Goal: Obtain resource: Download file/media

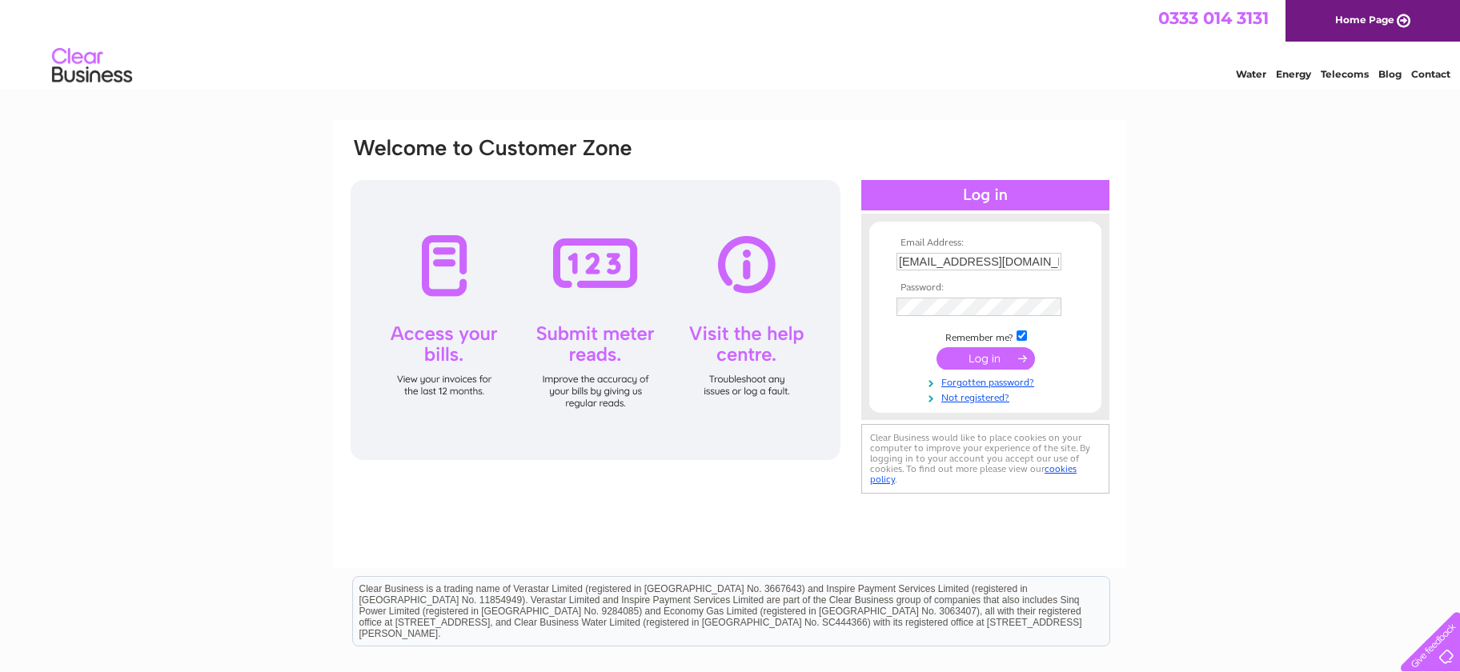
click at [981, 364] on input "submit" at bounding box center [985, 358] width 98 height 22
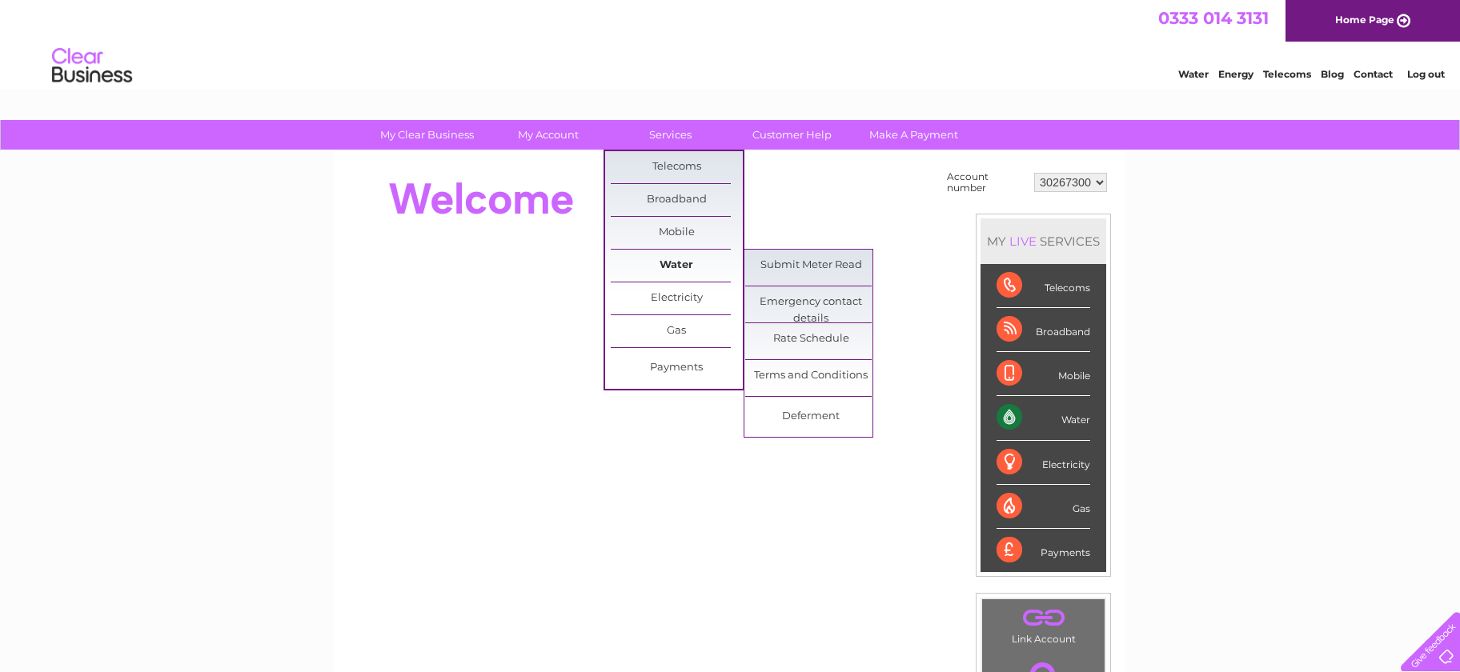
click at [682, 263] on link "Water" at bounding box center [677, 266] width 132 height 32
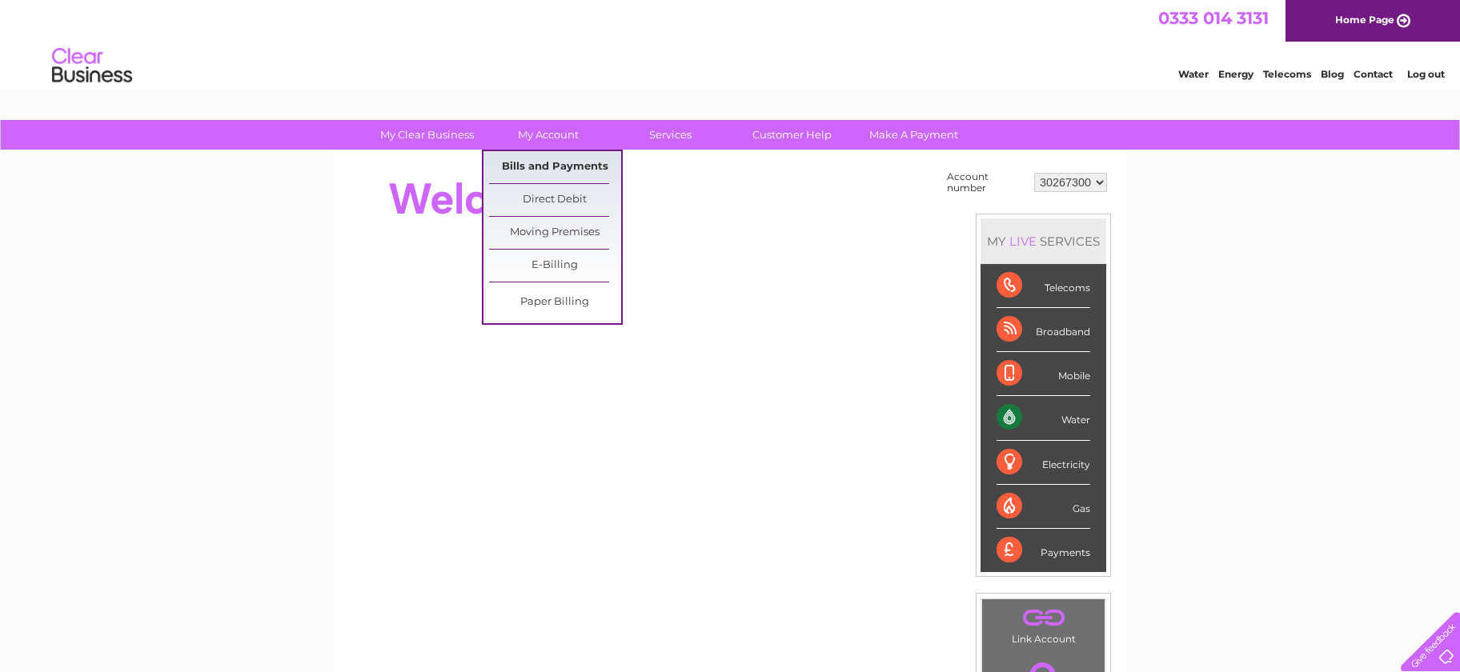
click at [554, 163] on link "Bills and Payments" at bounding box center [555, 167] width 132 height 32
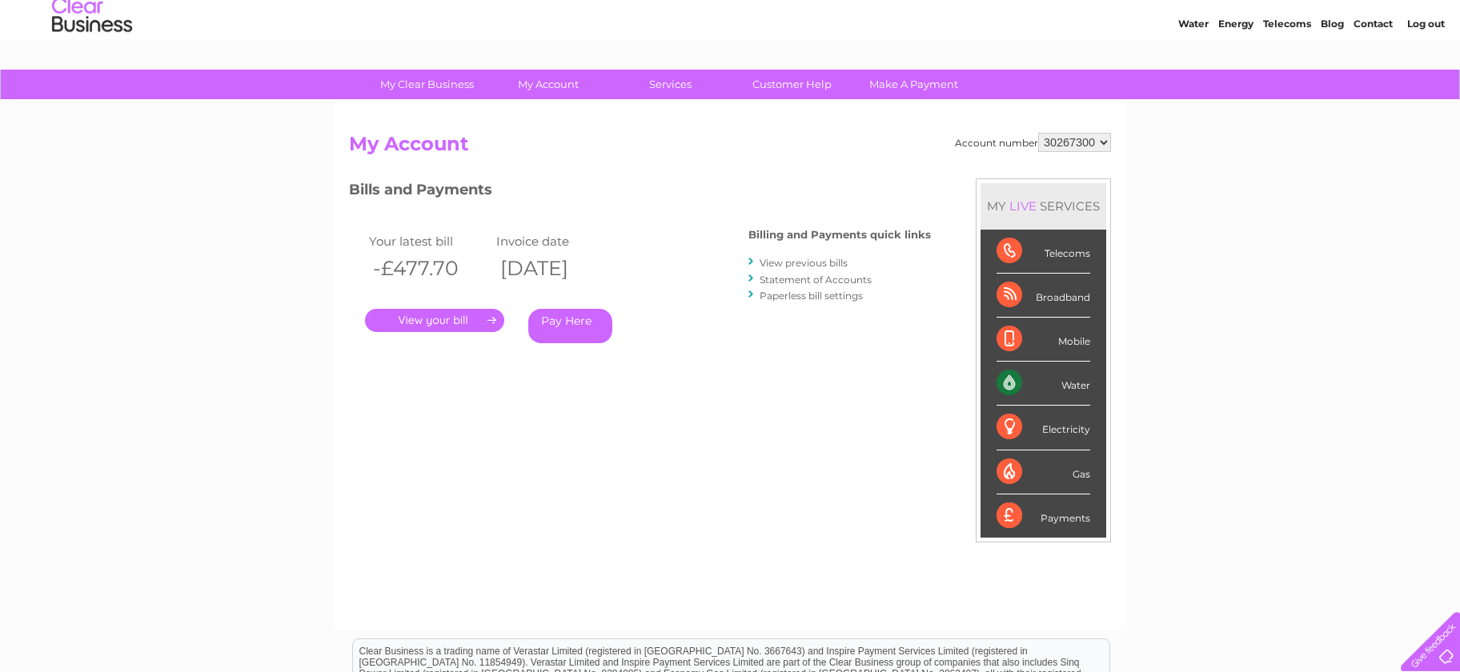
scroll to position [86, 0]
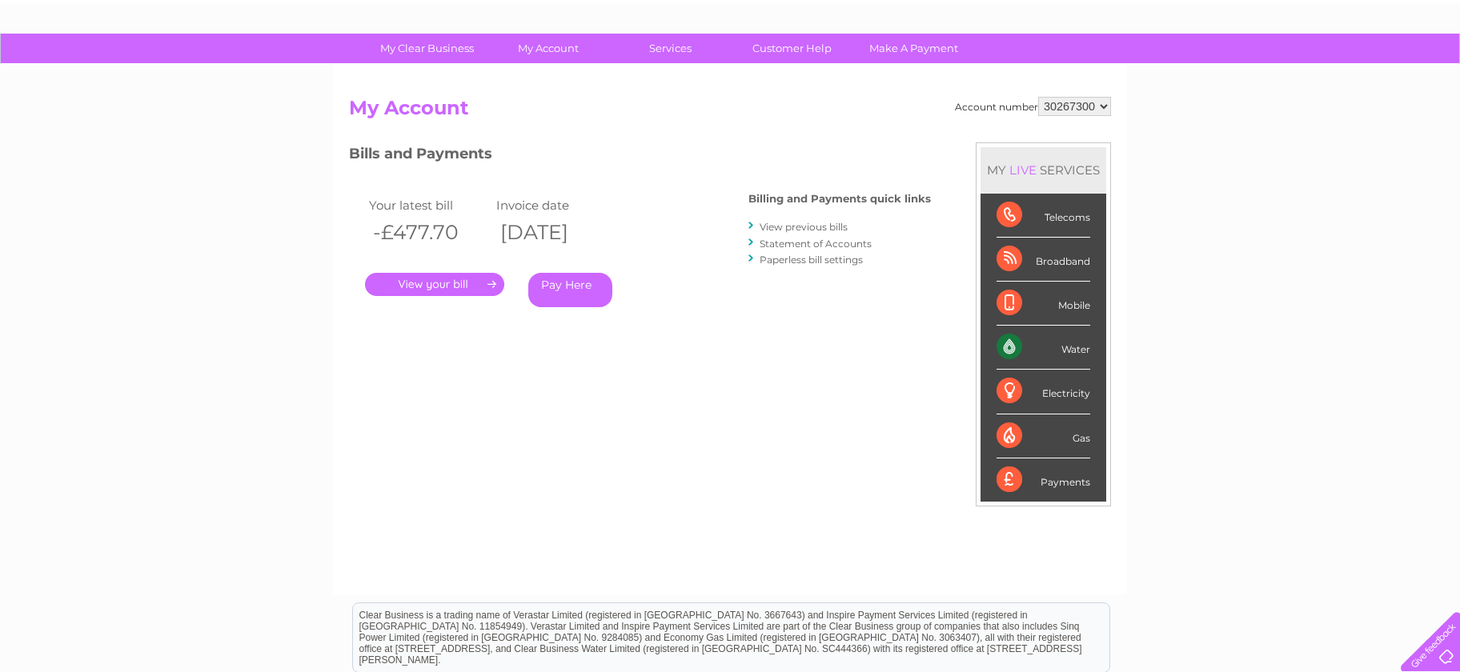
click at [806, 244] on link "Statement of Accounts" at bounding box center [816, 244] width 112 height 12
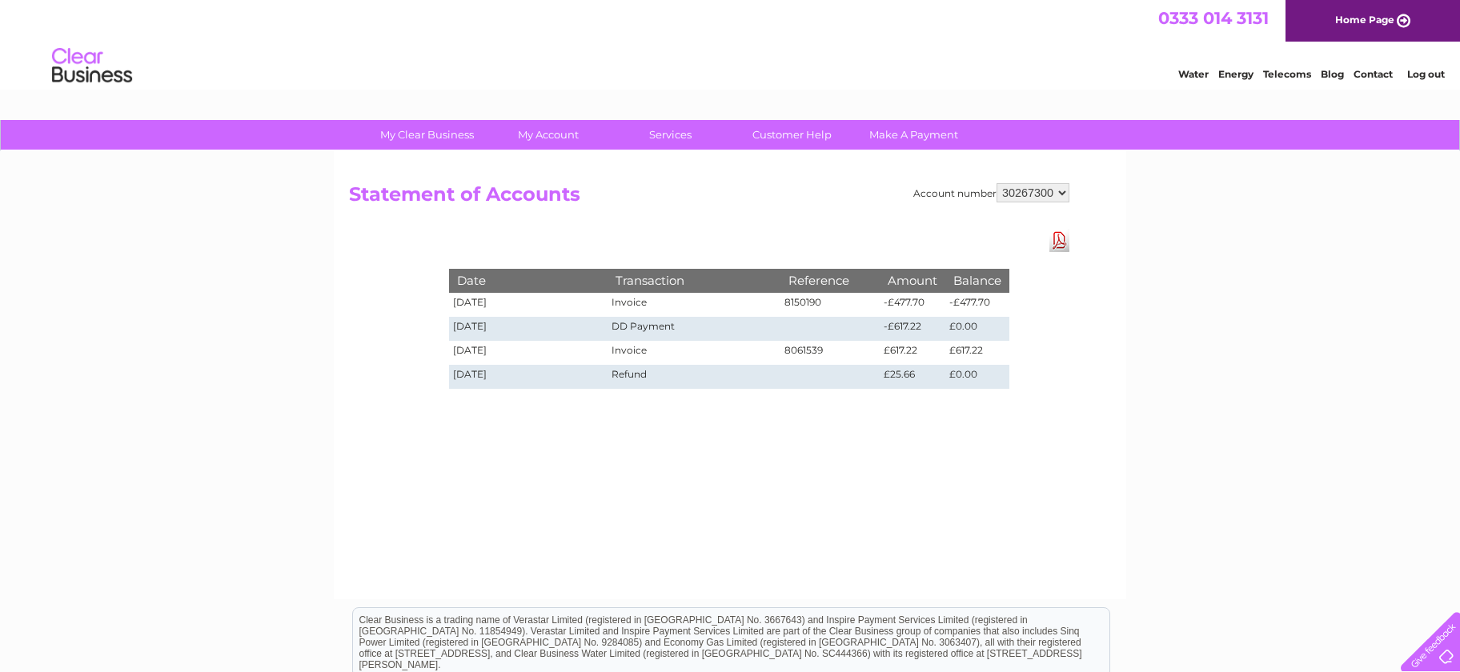
click at [1058, 241] on link "Download Pdf" at bounding box center [1059, 240] width 20 height 23
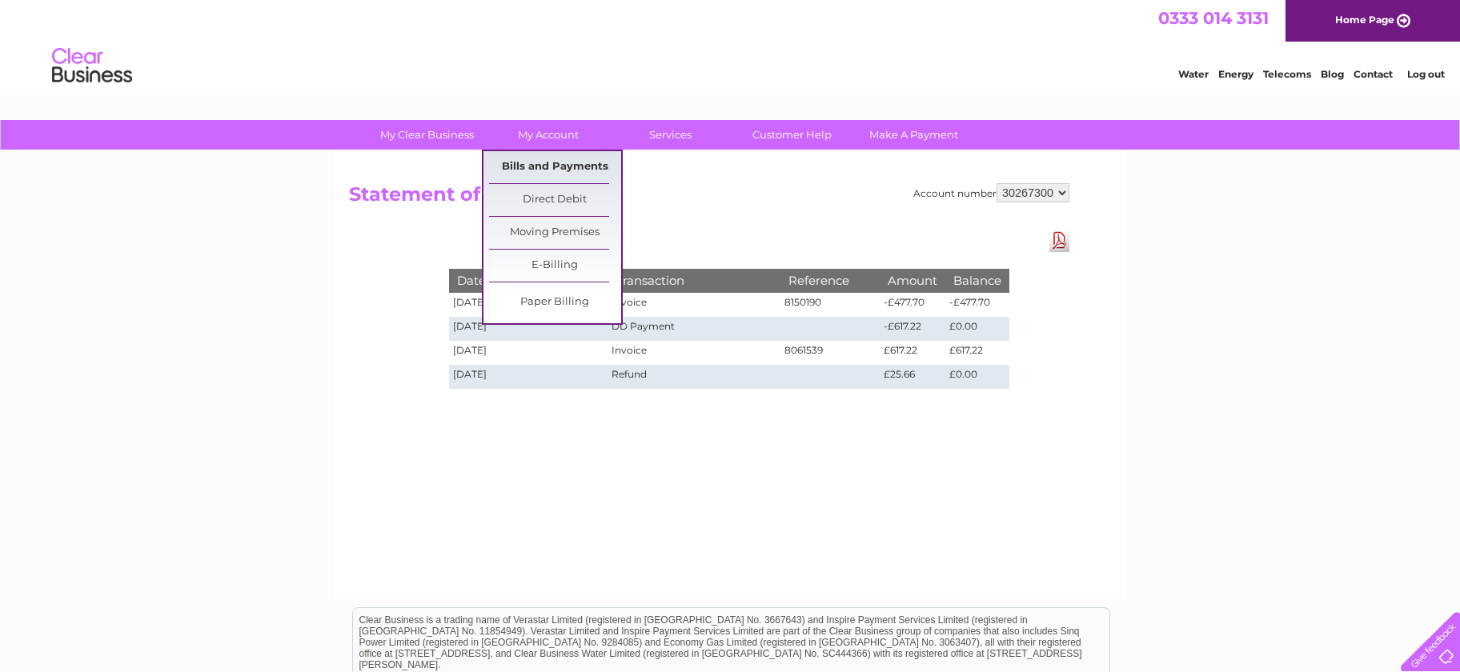
click at [559, 169] on link "Bills and Payments" at bounding box center [555, 167] width 132 height 32
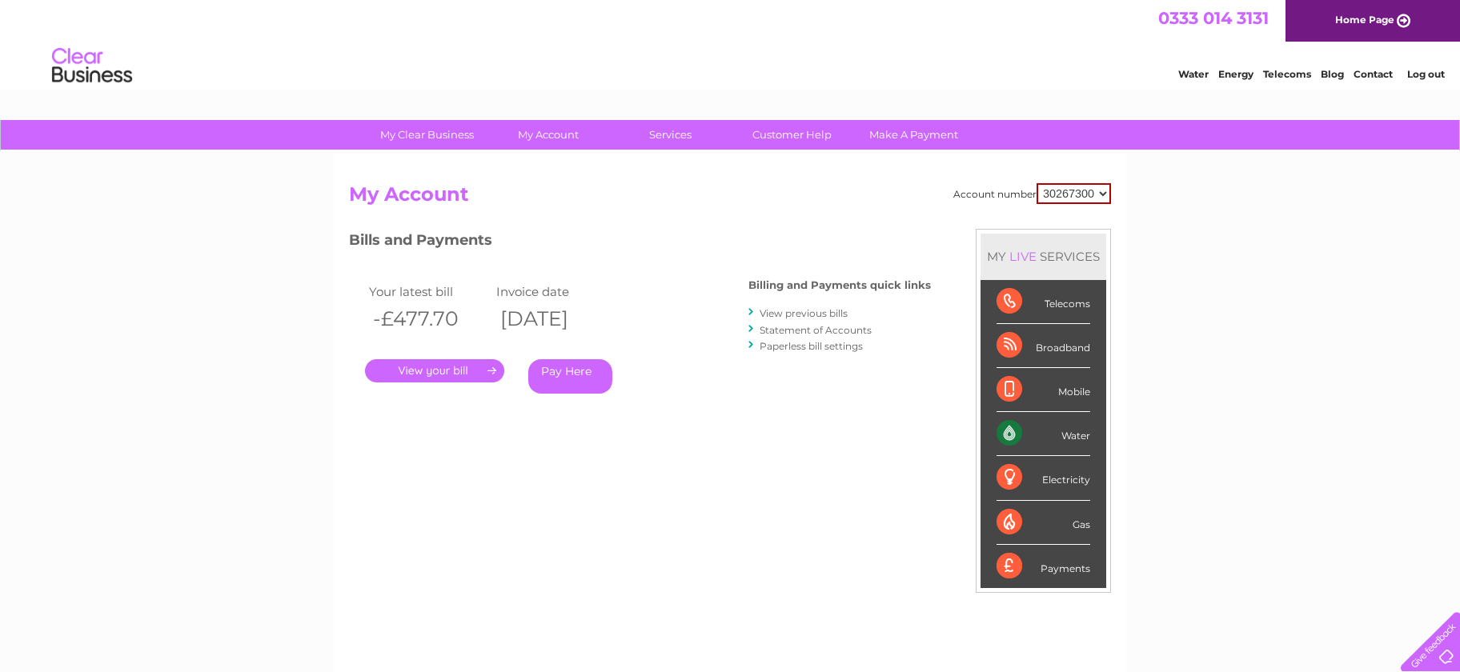
click at [813, 313] on link "View previous bills" at bounding box center [804, 313] width 88 height 12
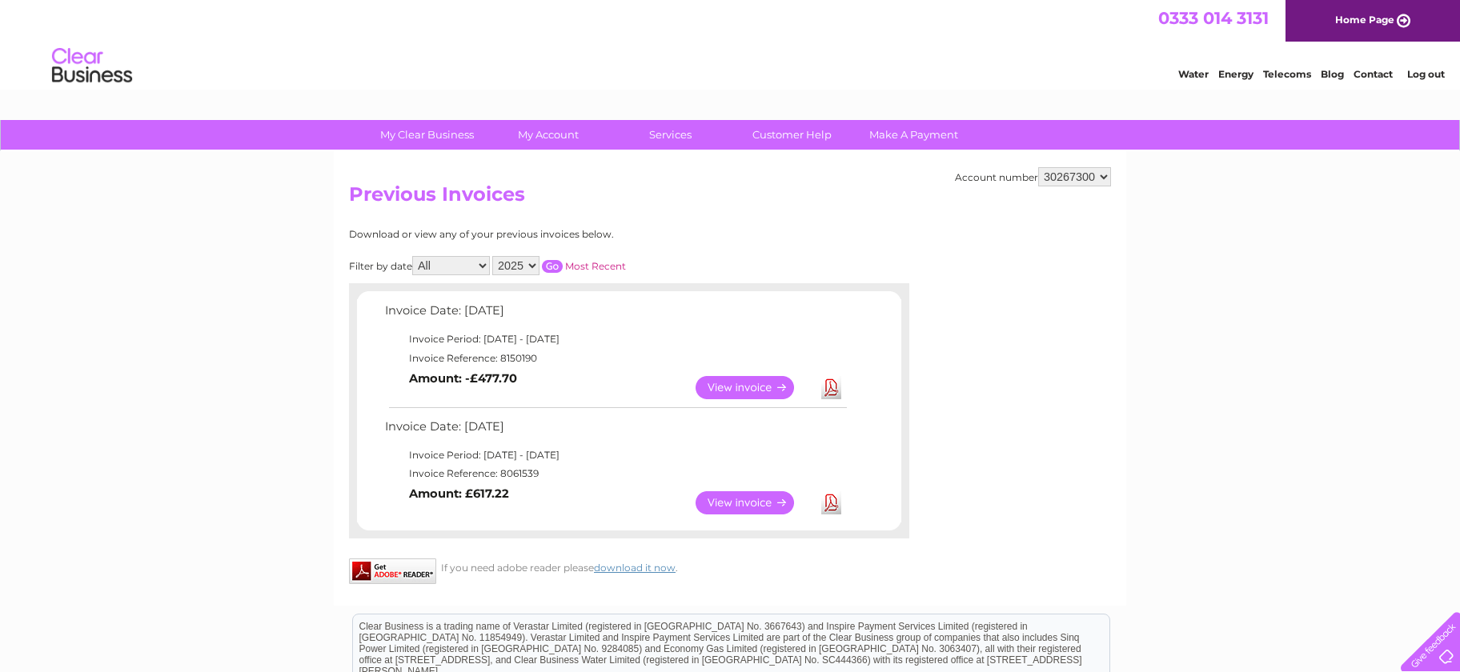
click at [831, 387] on link "Download" at bounding box center [831, 387] width 20 height 23
click at [812, 135] on link "Customer Help" at bounding box center [792, 135] width 132 height 30
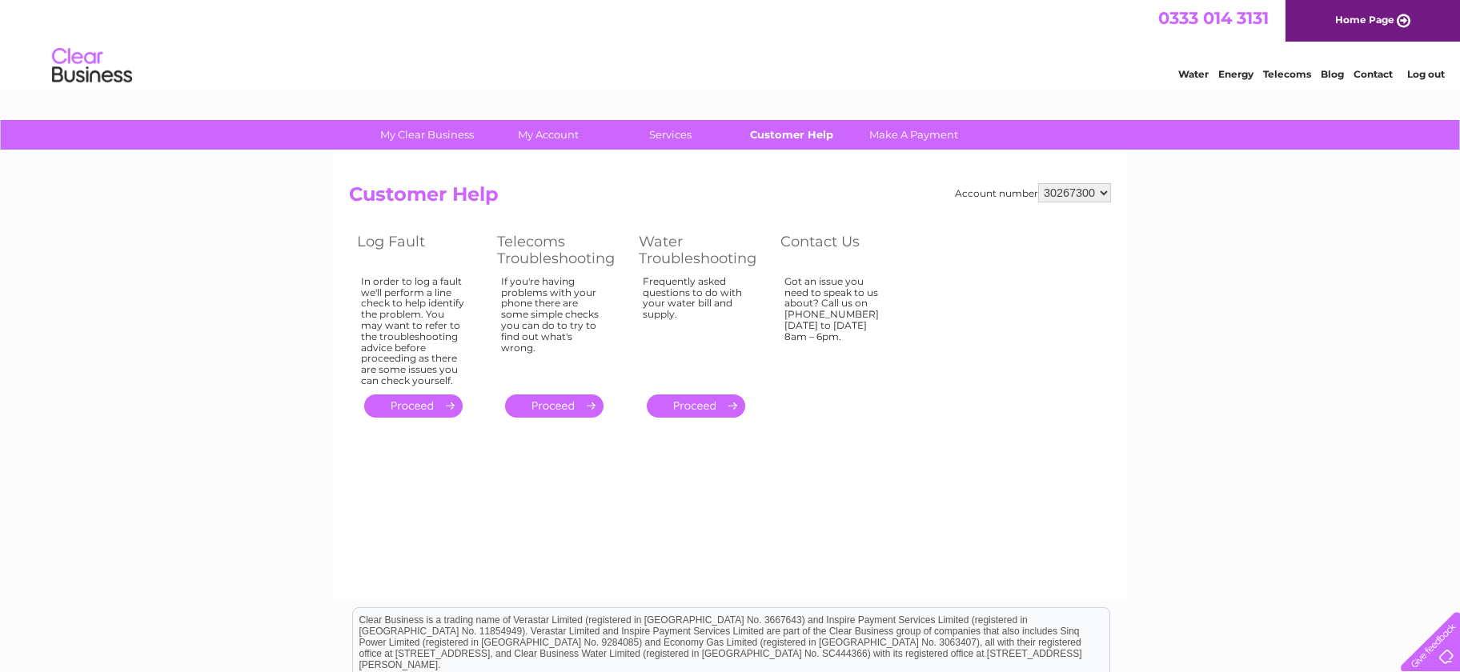
click at [798, 139] on link "Customer Help" at bounding box center [792, 135] width 132 height 30
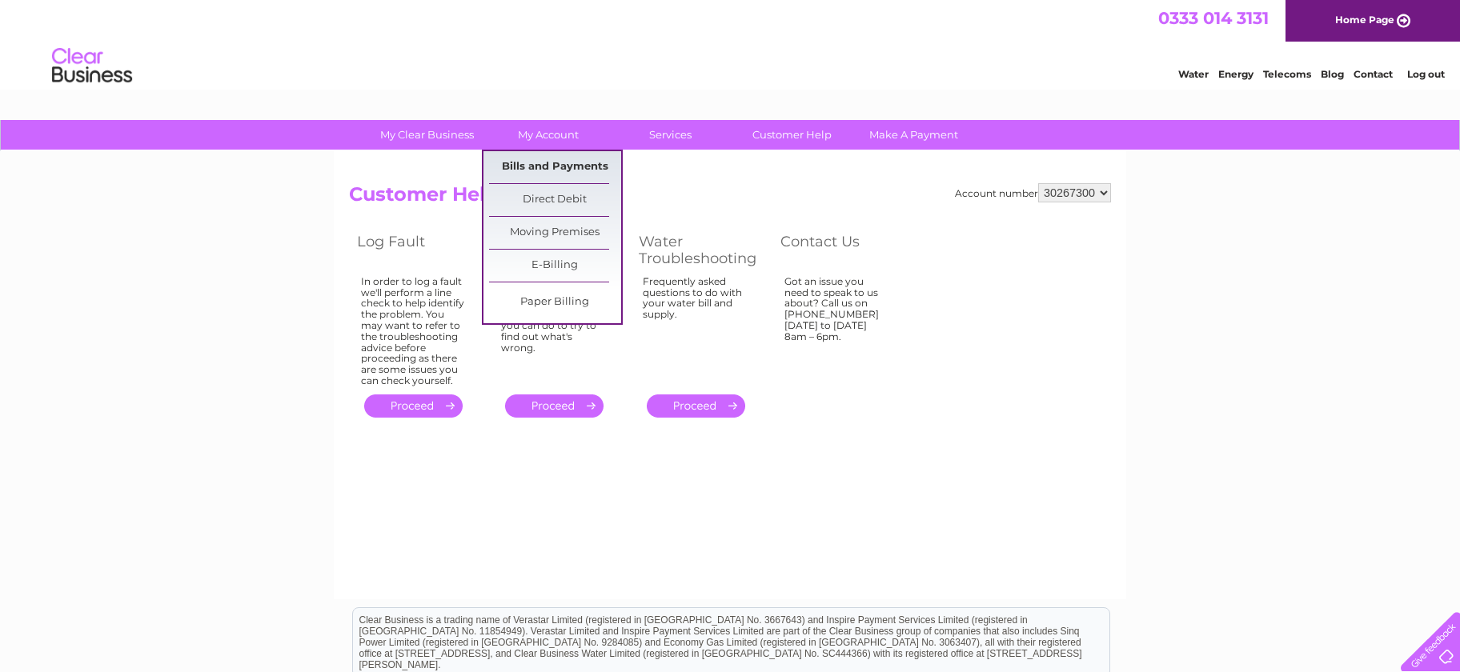
click at [556, 171] on link "Bills and Payments" at bounding box center [555, 167] width 132 height 32
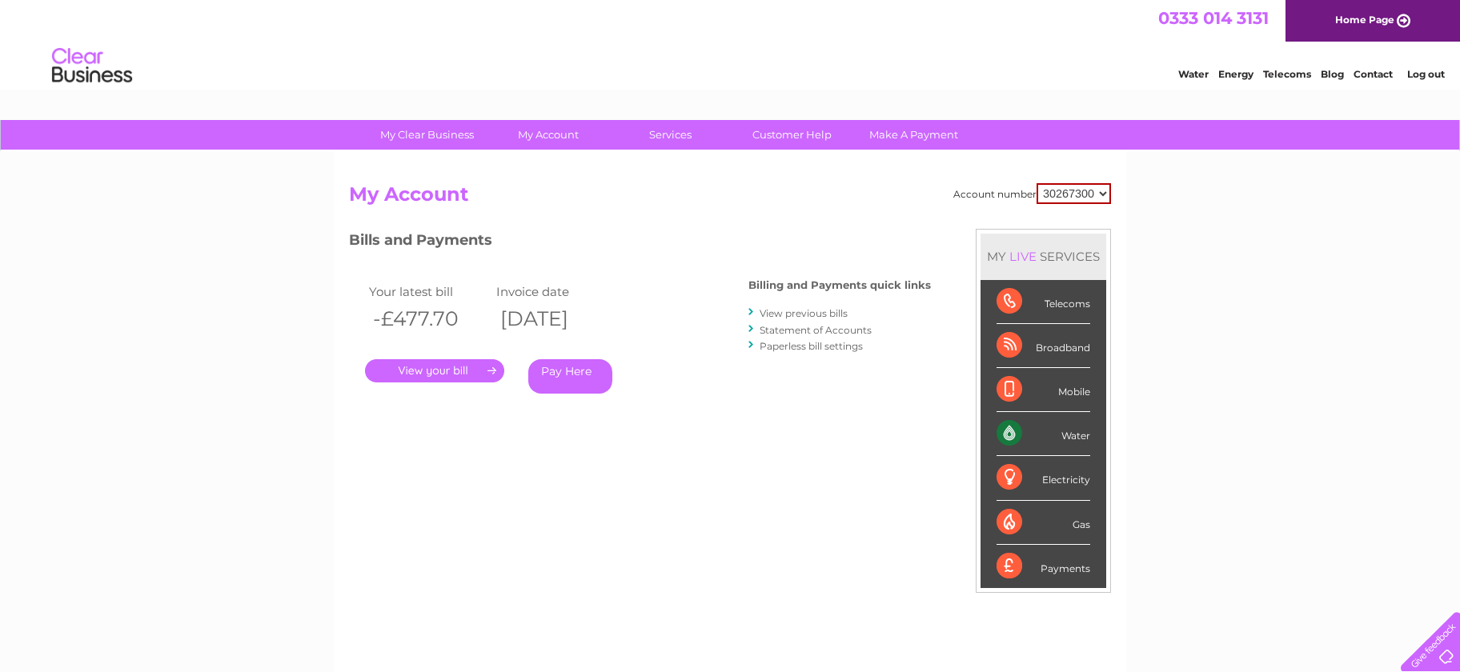
click at [812, 312] on link "View previous bills" at bounding box center [804, 313] width 88 height 12
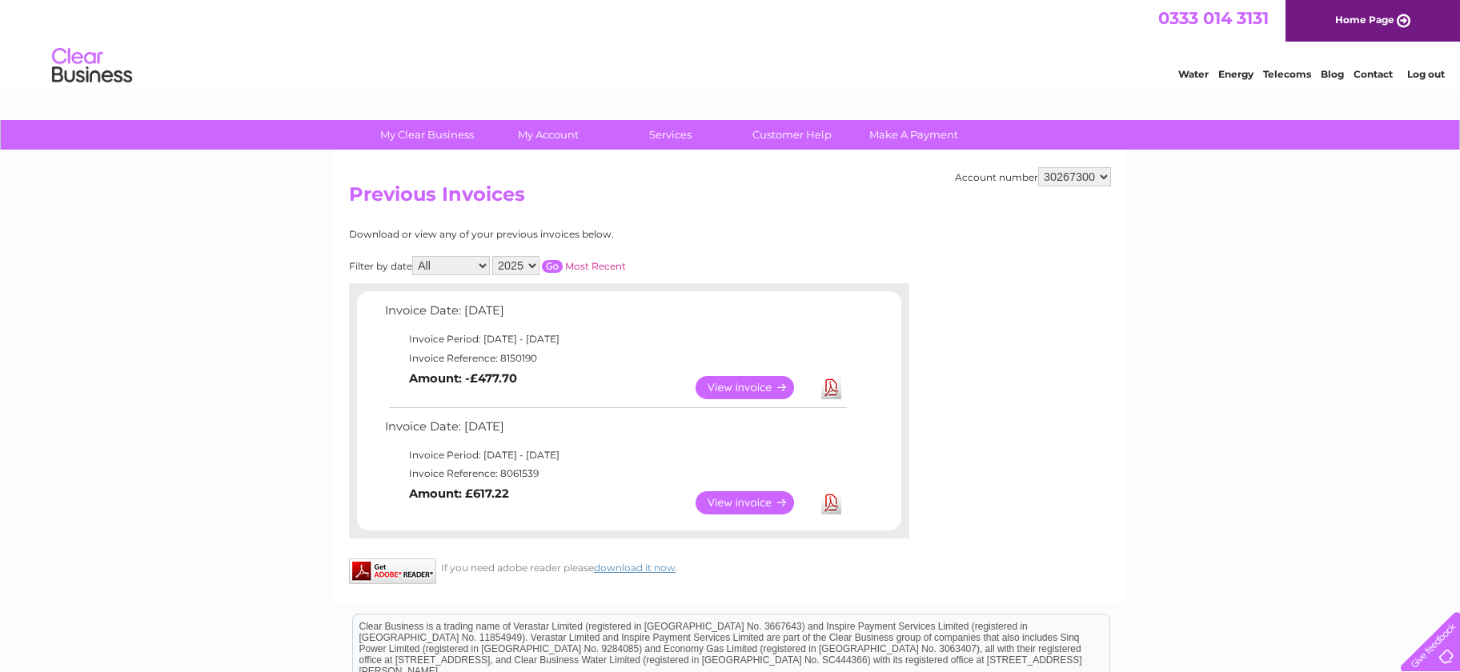
click at [1449, 652] on div at bounding box center [1427, 639] width 66 height 66
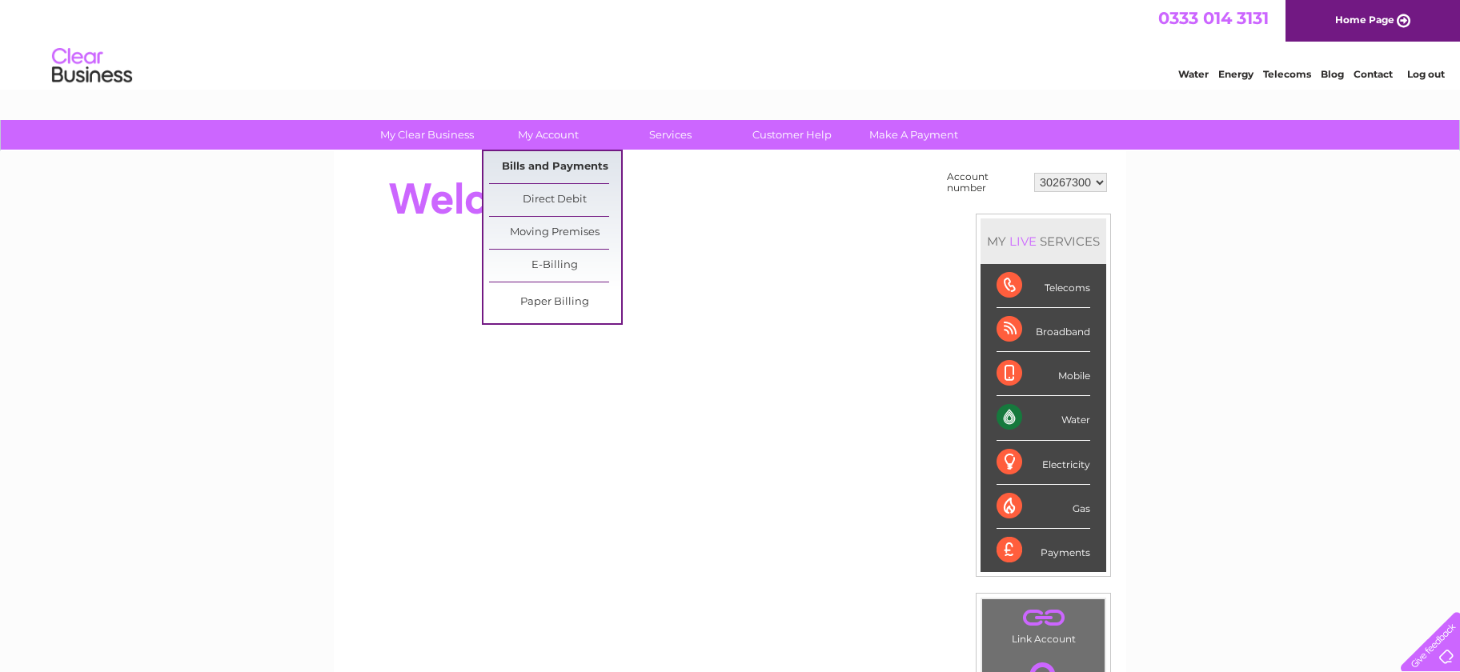
click at [547, 163] on link "Bills and Payments" at bounding box center [555, 167] width 132 height 32
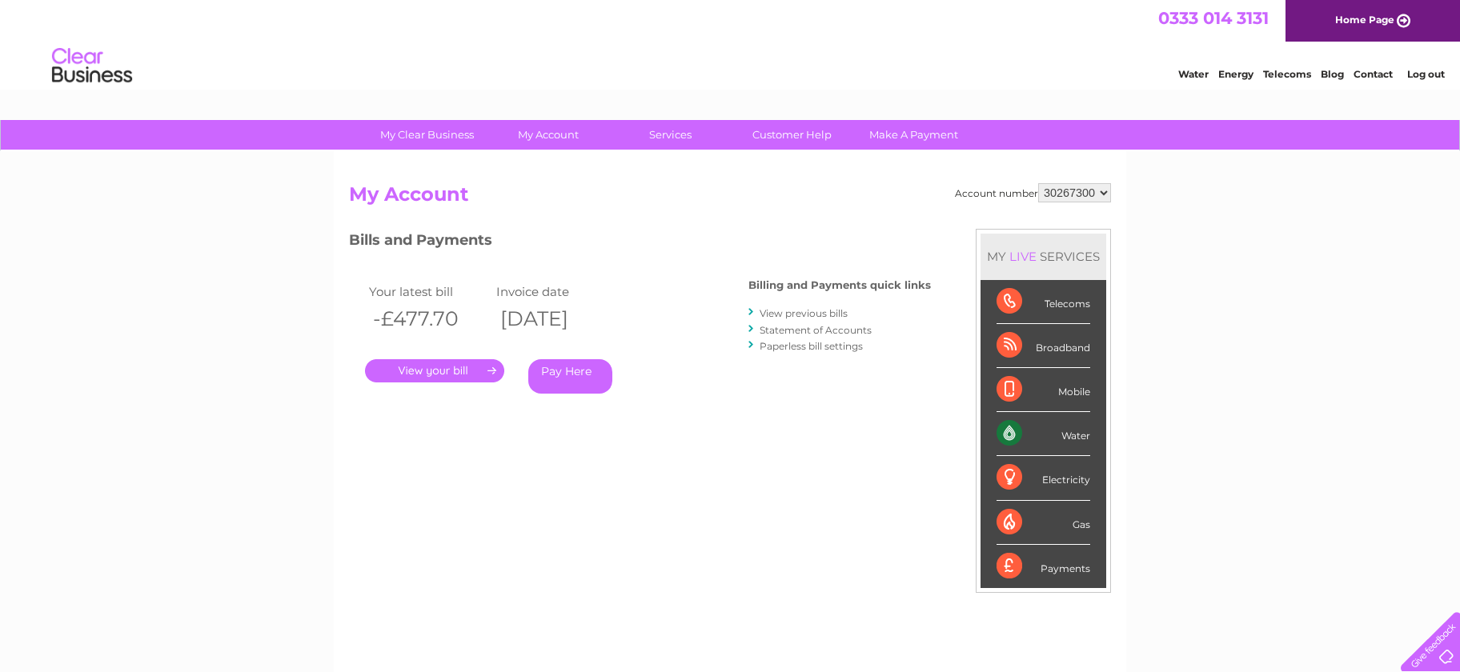
click at [445, 369] on link "." at bounding box center [434, 370] width 139 height 23
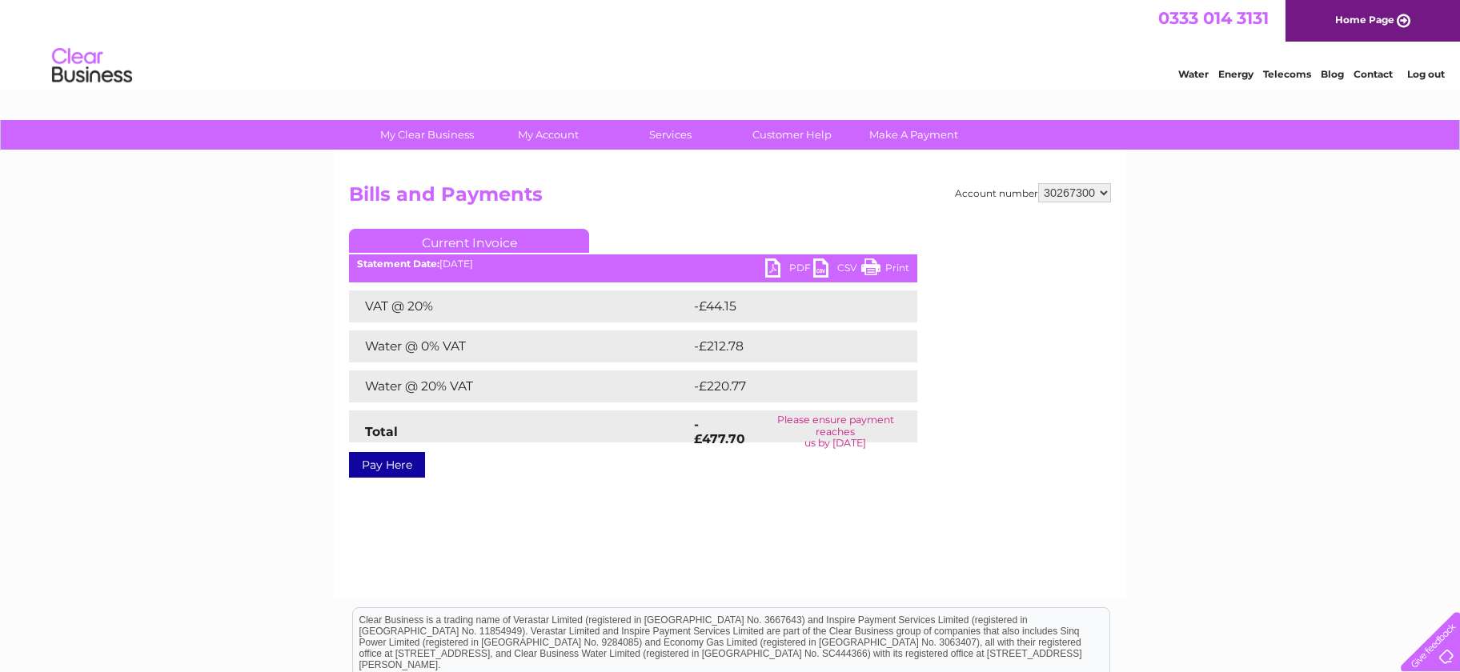
click at [771, 270] on link "PDF" at bounding box center [789, 270] width 48 height 23
